Goal: Transaction & Acquisition: Purchase product/service

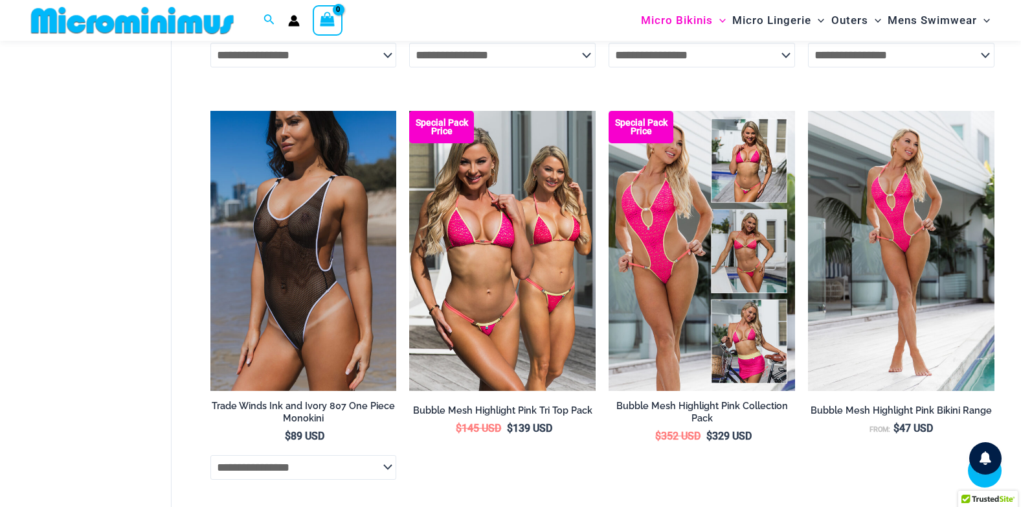
scroll to position [1544, 0]
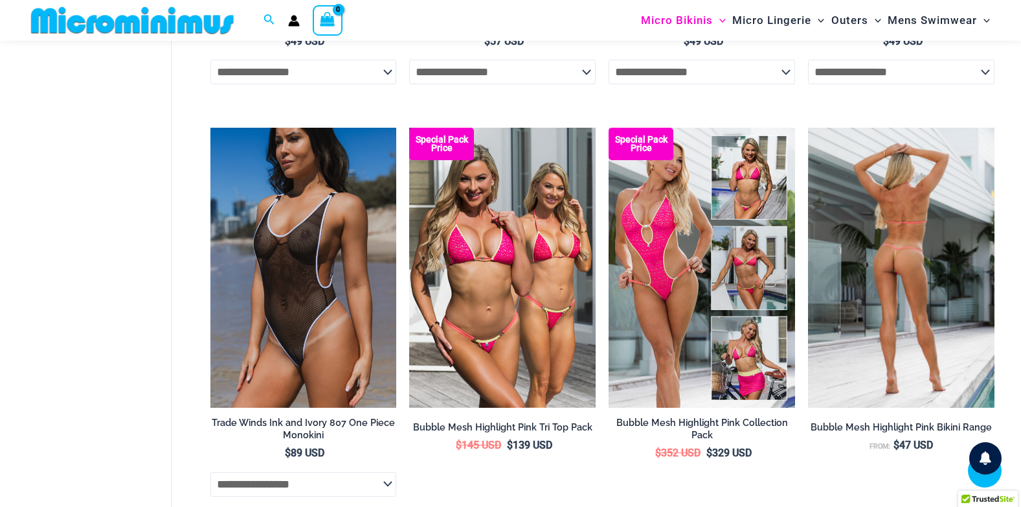
drag, startPoint x: 970, startPoint y: 310, endPoint x: 846, endPoint y: 271, distance: 129.9
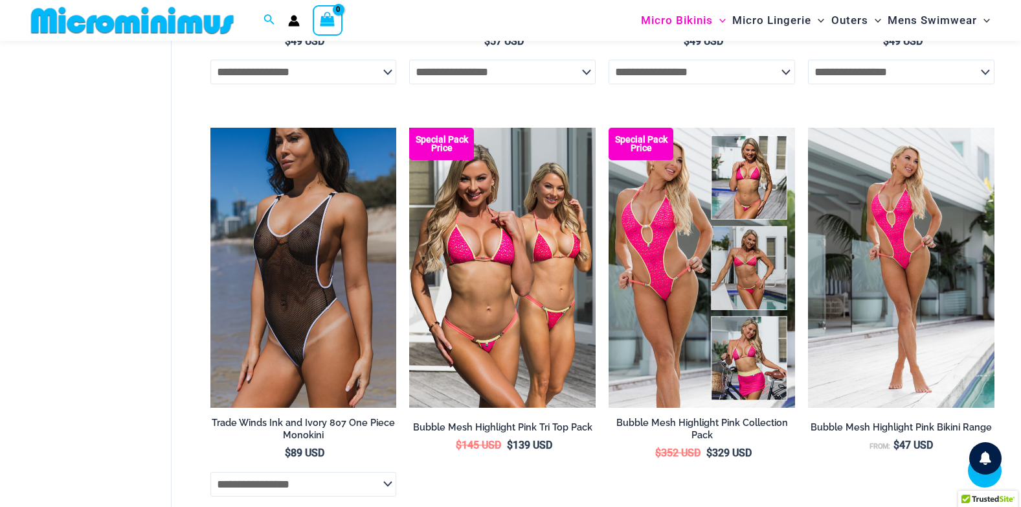
drag, startPoint x: 846, startPoint y: 271, endPoint x: 658, endPoint y: 109, distance: 247.6
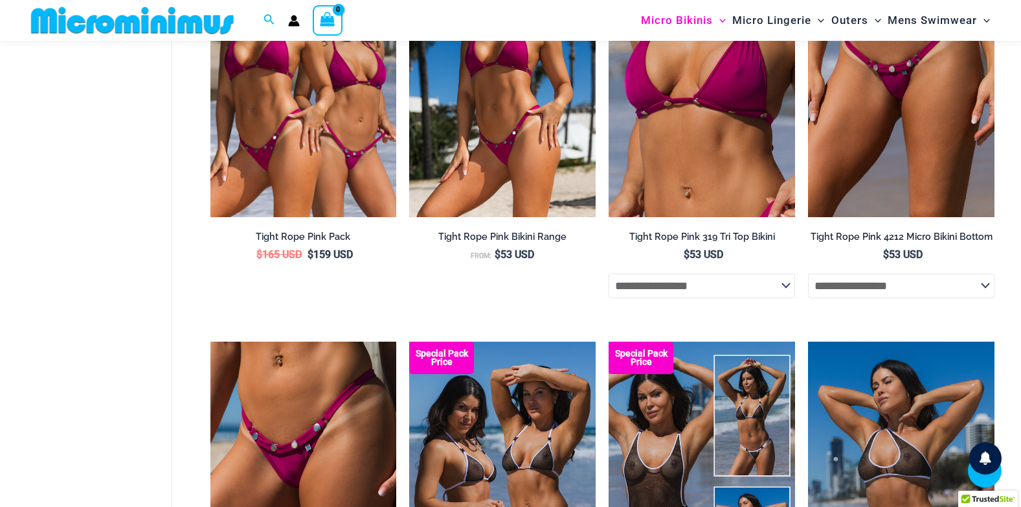
scroll to position [0, 0]
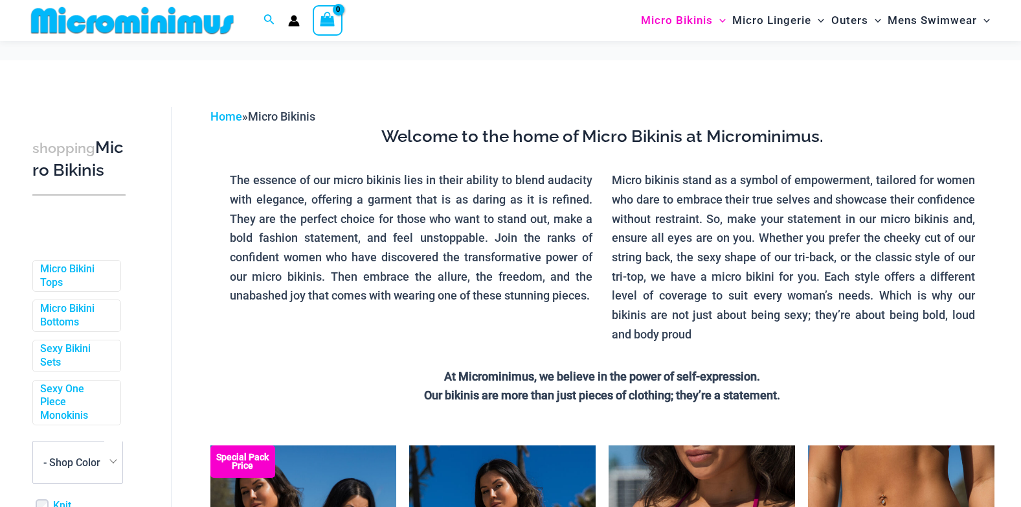
scroll to position [350, 0]
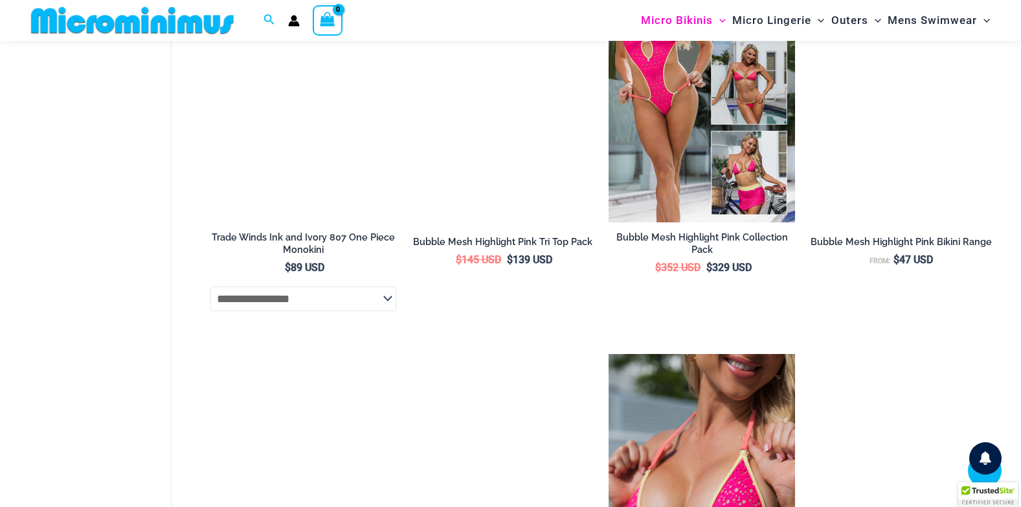
scroll to position [1867, 0]
